Goal: Find specific page/section: Find specific page/section

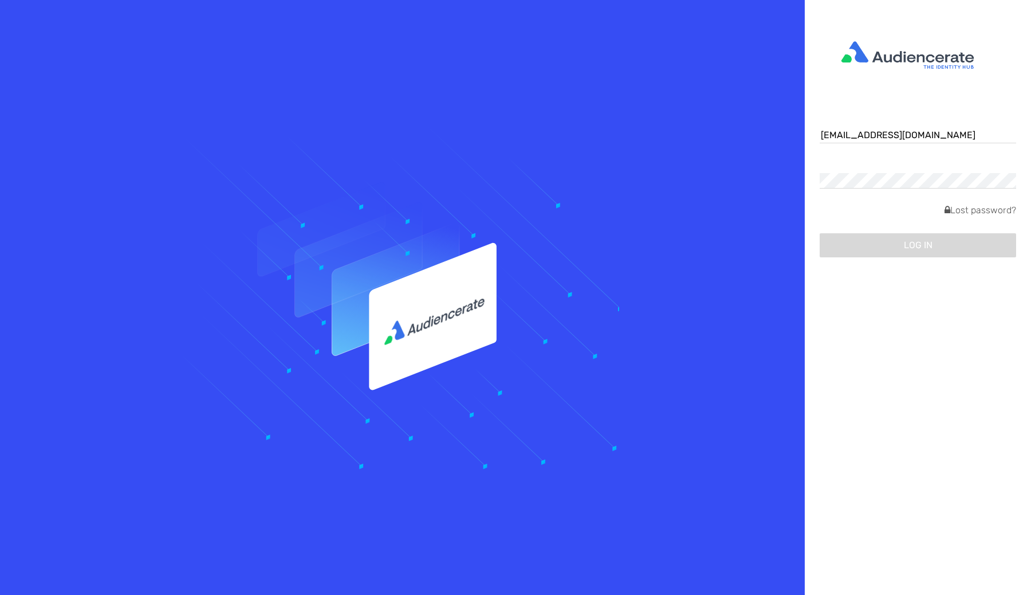
type input "[EMAIL_ADDRESS][DOMAIN_NAME]"
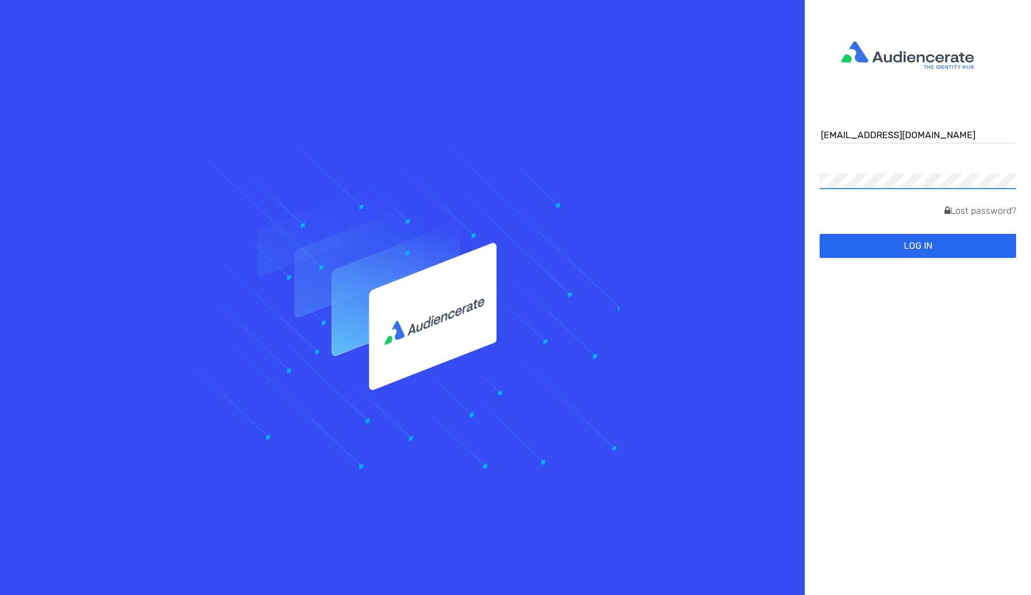
click at [820, 234] on button "Log in" at bounding box center [918, 246] width 197 height 24
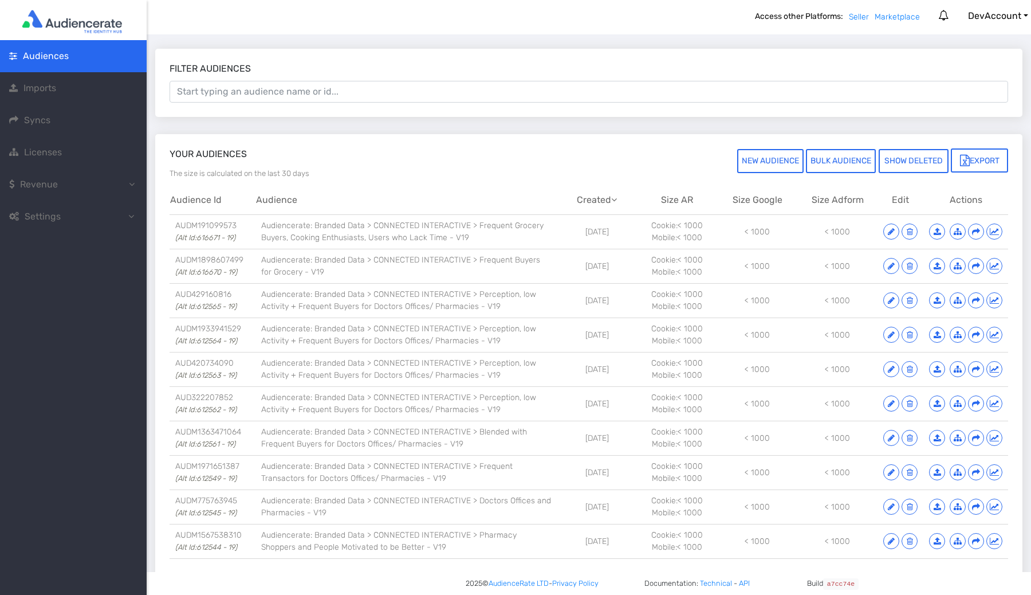
click at [119, 140] on link "Licenses" at bounding box center [73, 152] width 147 height 32
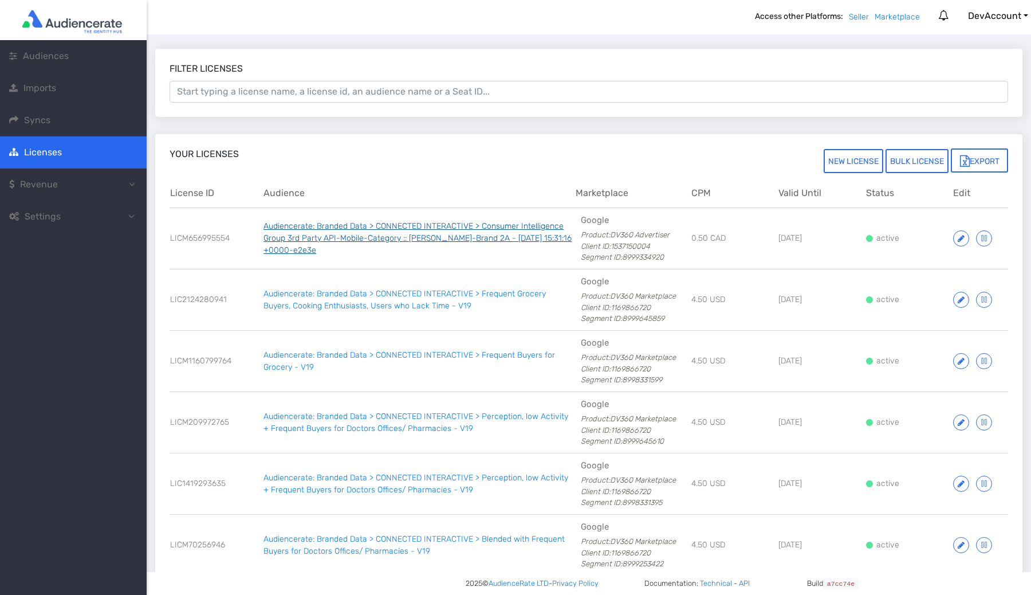
click at [314, 228] on link "Audiencerate: Branded Data > CONNECTED INTERACTIVE > Consumer Intelligence Grou…" at bounding box center [418, 238] width 308 height 34
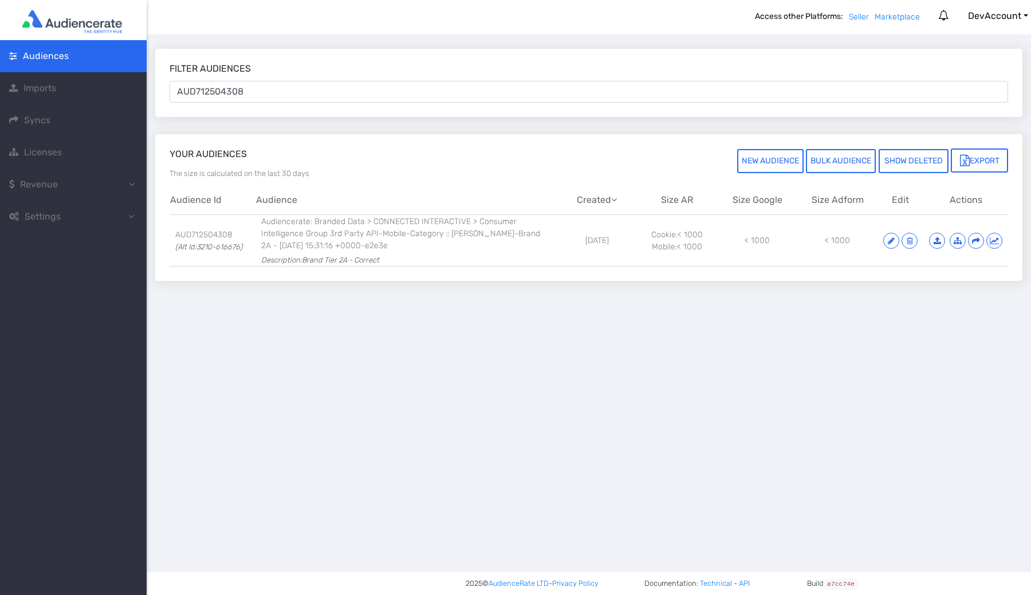
click at [348, 394] on div "Filter audiences AUD712504308 Your audiences The size is calculated on the last…" at bounding box center [589, 314] width 885 height 560
